Goal: Find specific page/section: Find specific page/section

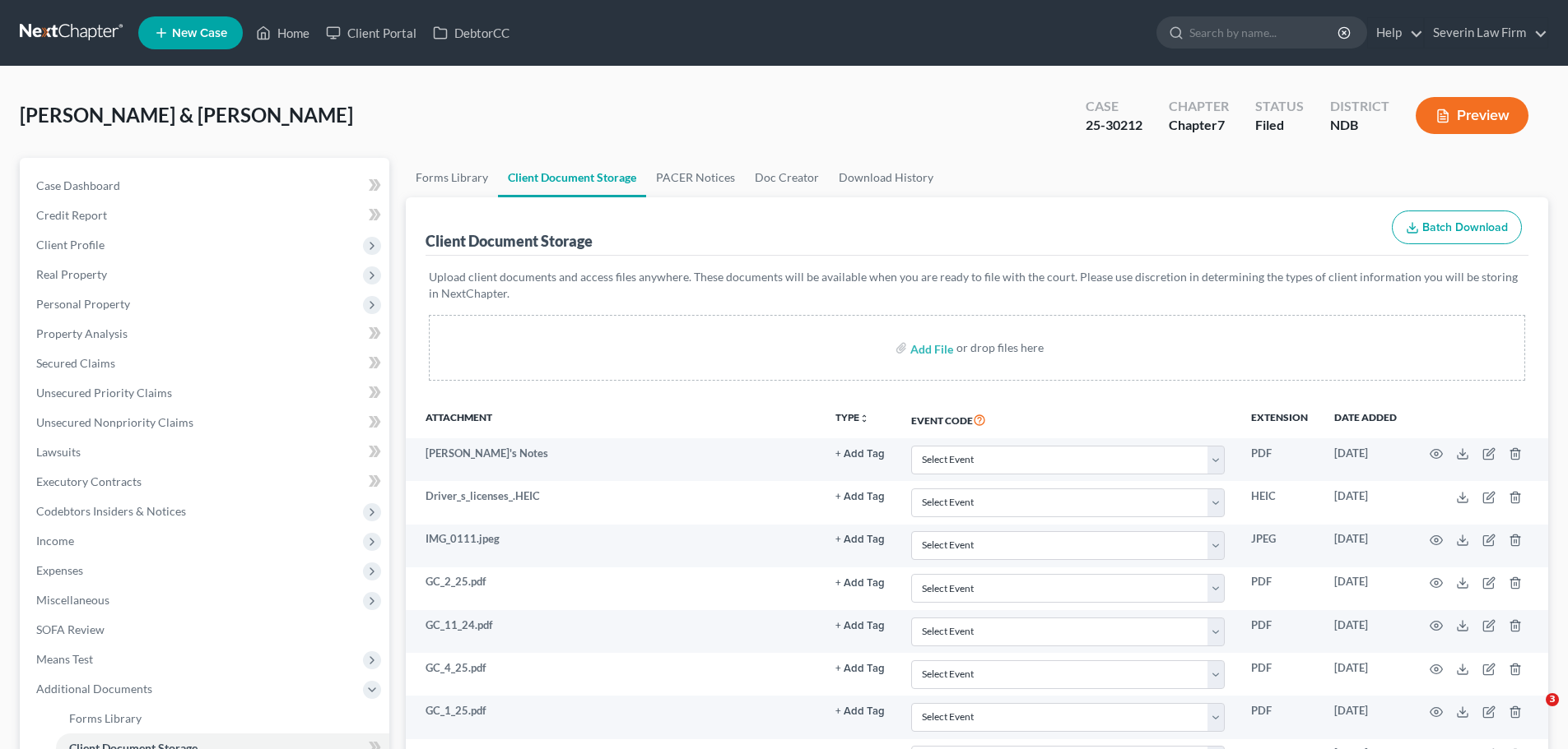
select select "0"
select select "3"
select select "4"
select select "0"
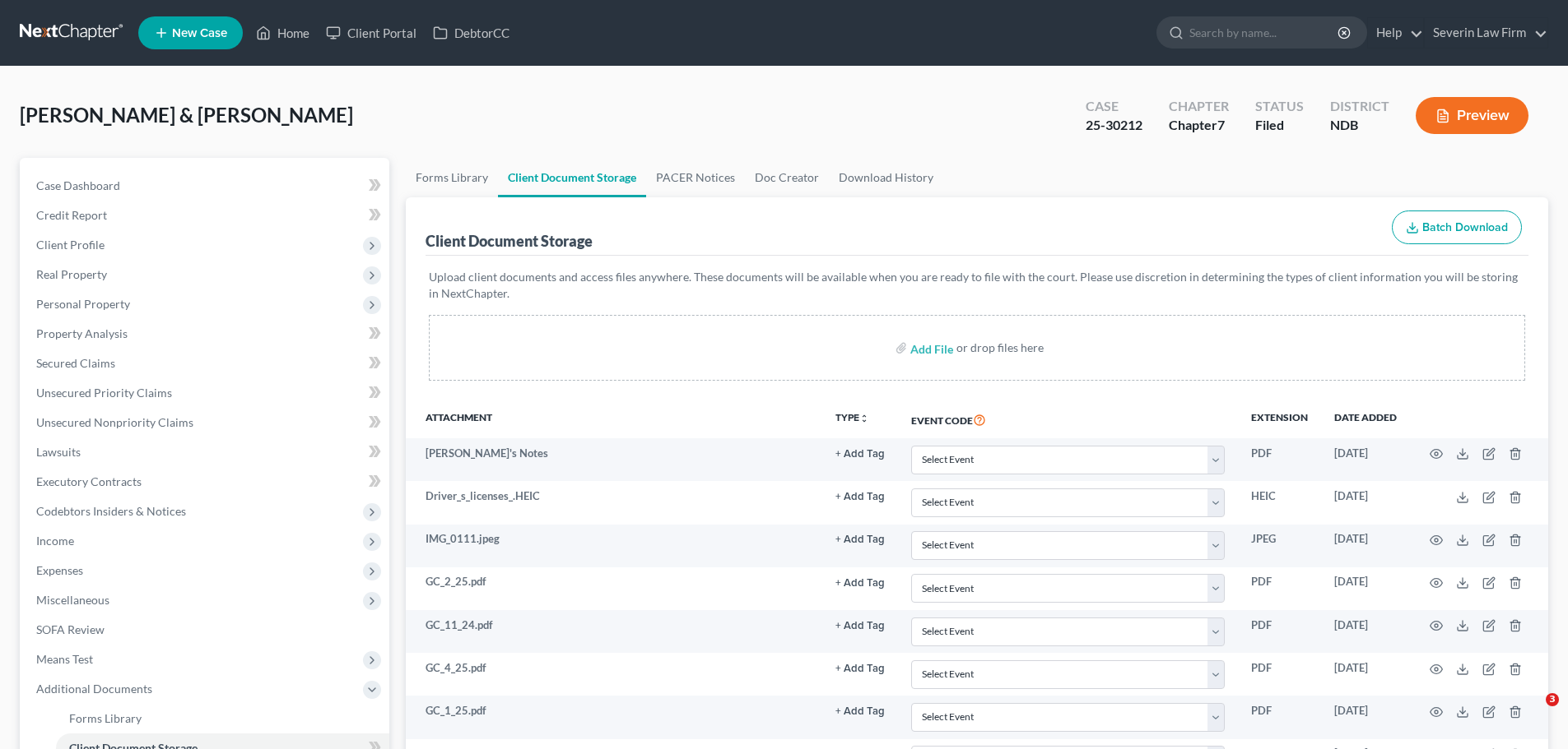
select select "0"
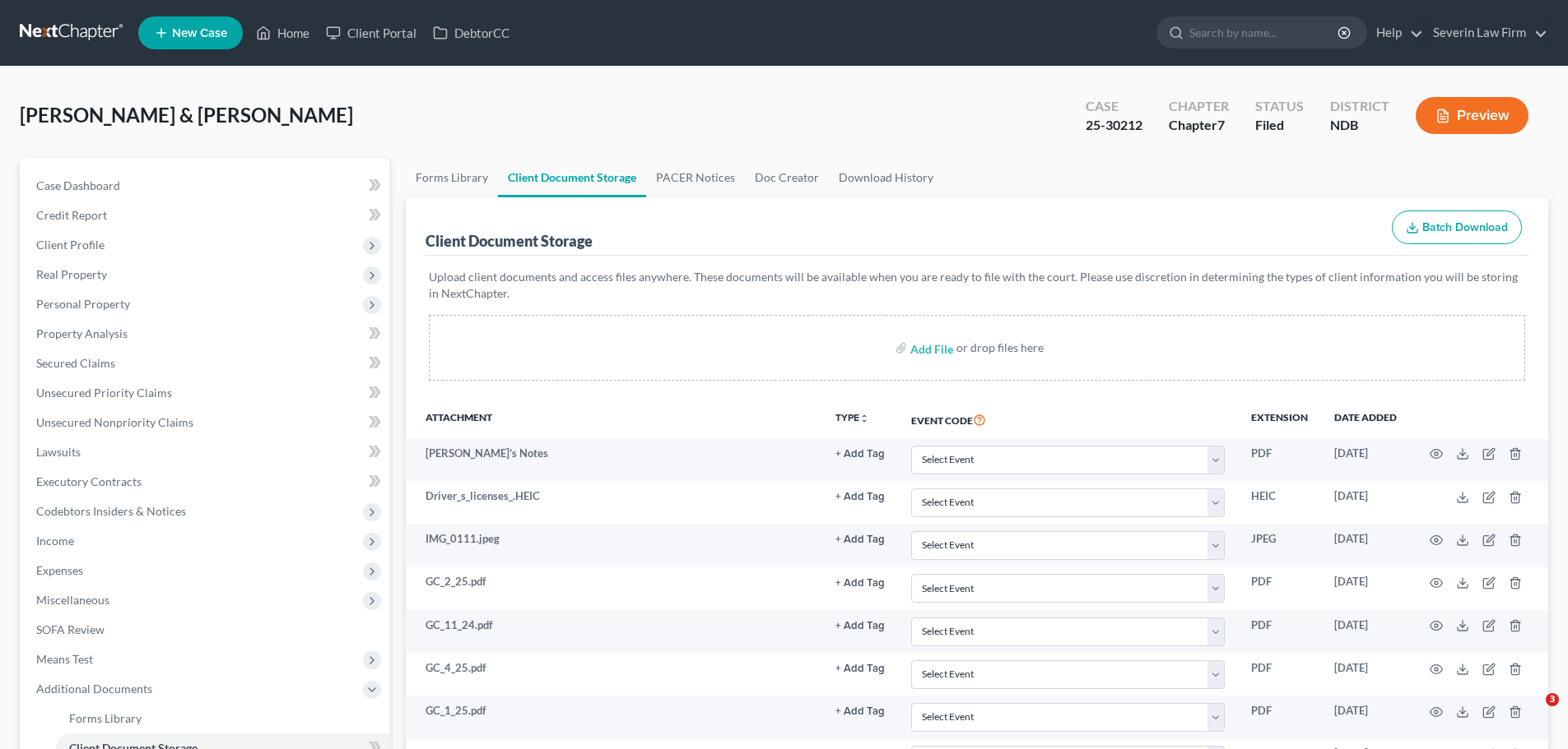
select select "0"
click at [278, 32] on link "Home" at bounding box center [282, 33] width 70 height 30
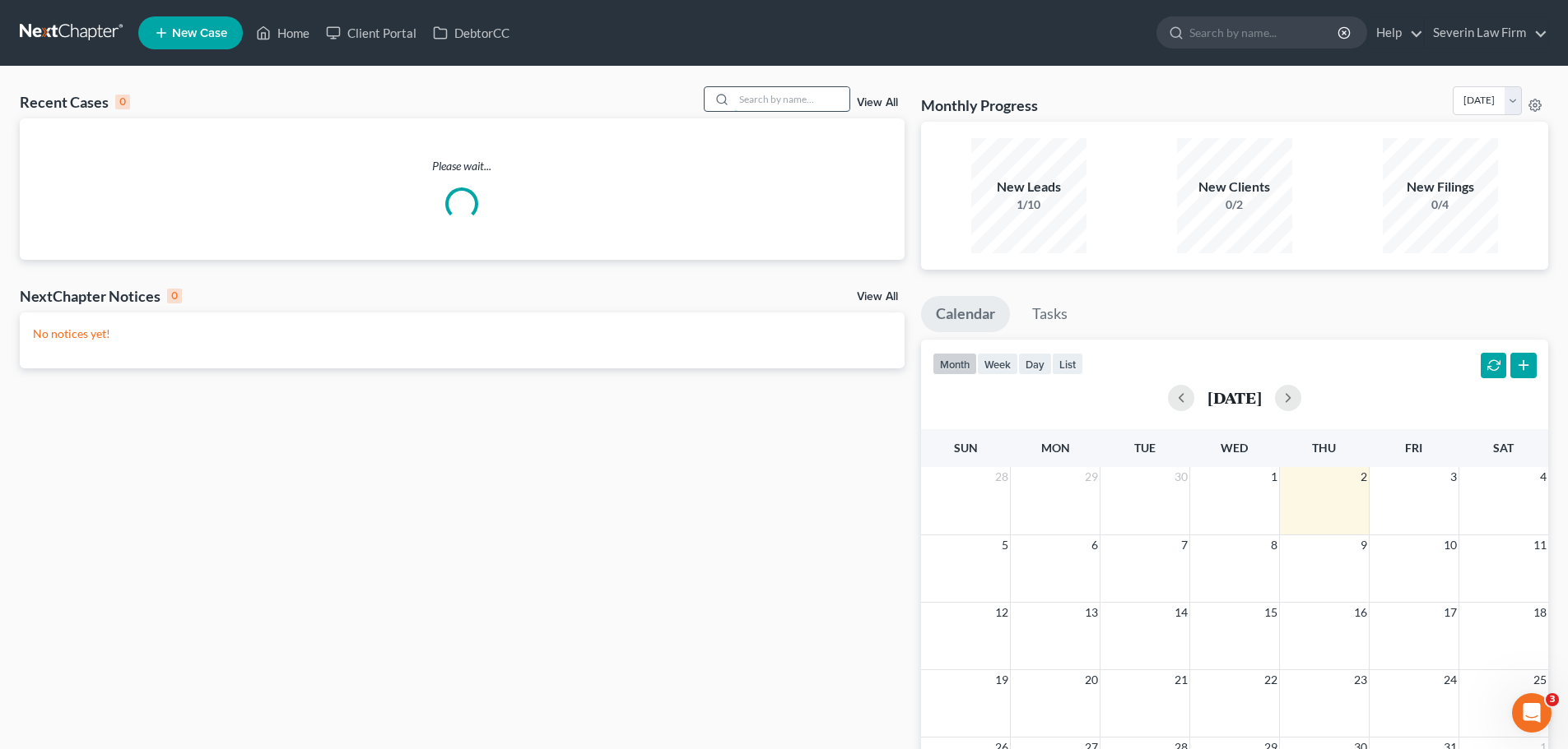
click at [774, 106] on input "search" at bounding box center [792, 99] width 115 height 24
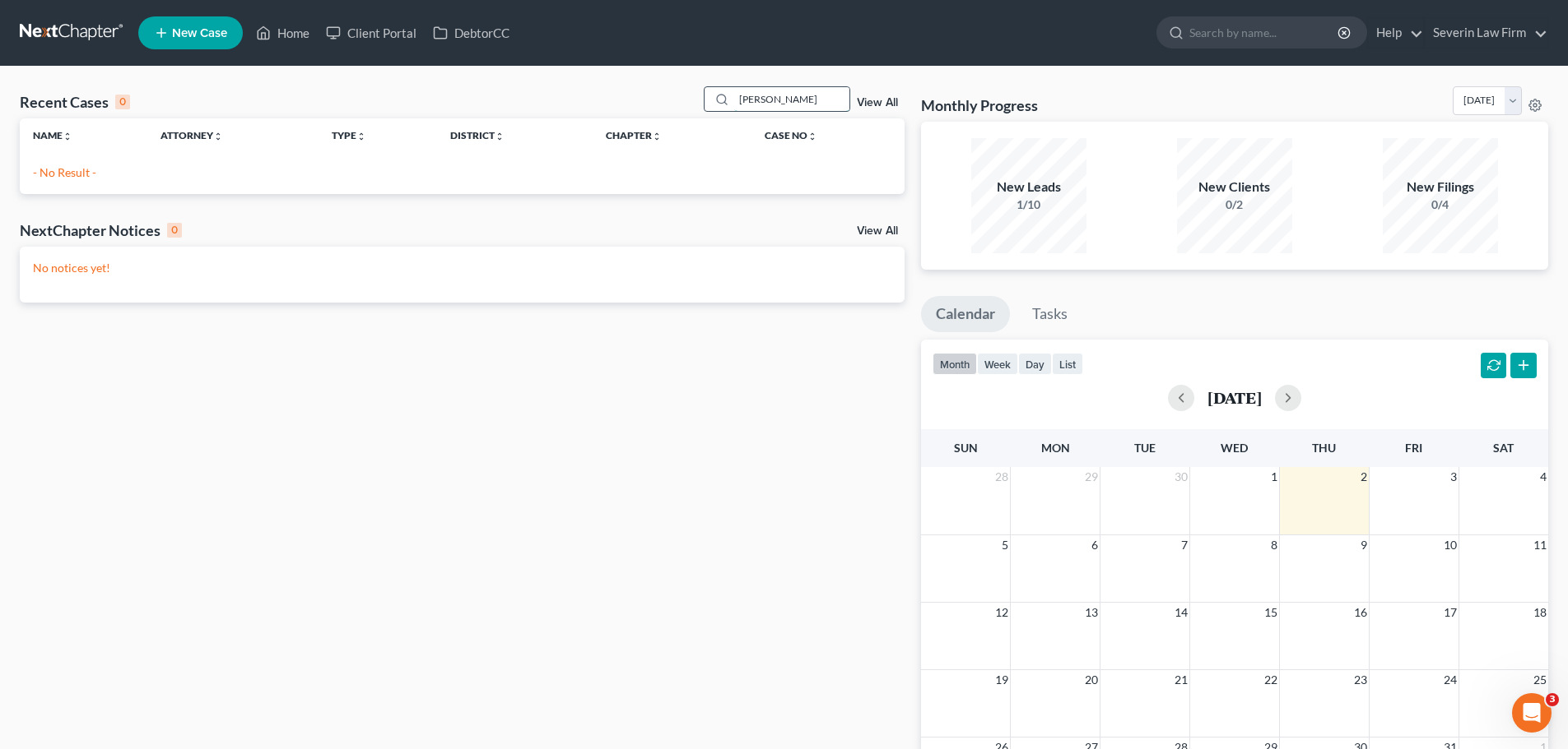
drag, startPoint x: 782, startPoint y: 99, endPoint x: 728, endPoint y: 100, distance: 54.0
click at [728, 100] on div "[PERSON_NAME]" at bounding box center [777, 99] width 147 height 26
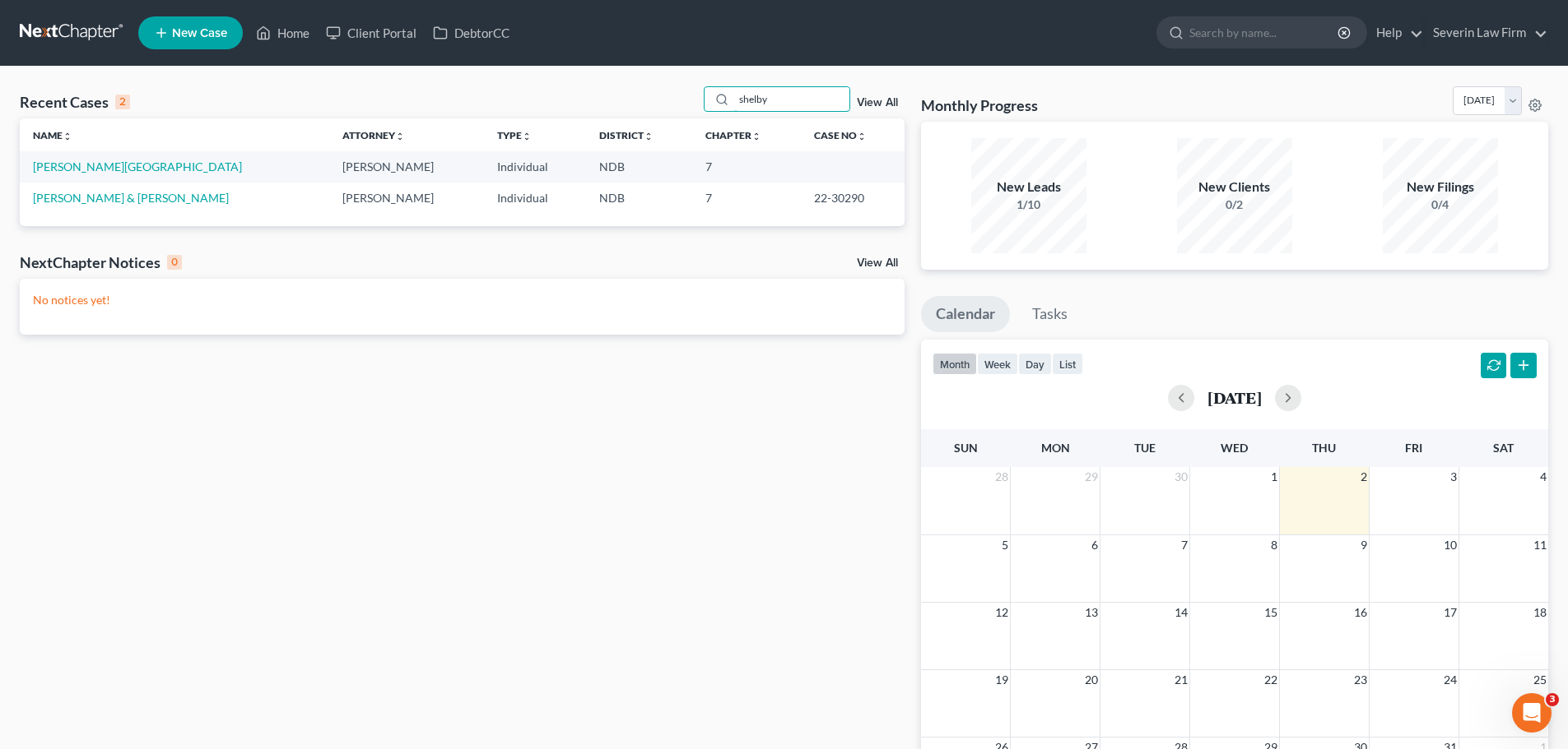
type input "shelby"
